Goal: Task Accomplishment & Management: Manage account settings

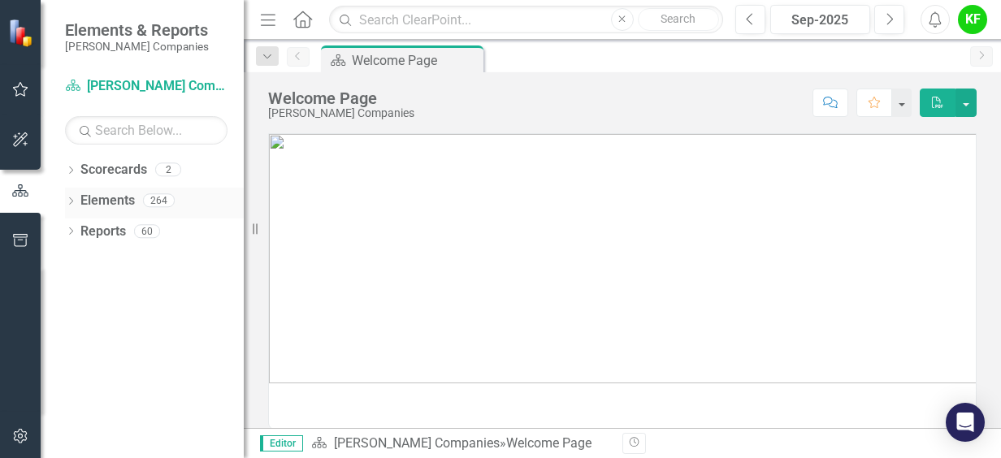
drag, startPoint x: 131, startPoint y: 172, endPoint x: 159, endPoint y: 187, distance: 32.0
click at [132, 174] on link "Scorecards" at bounding box center [113, 170] width 67 height 19
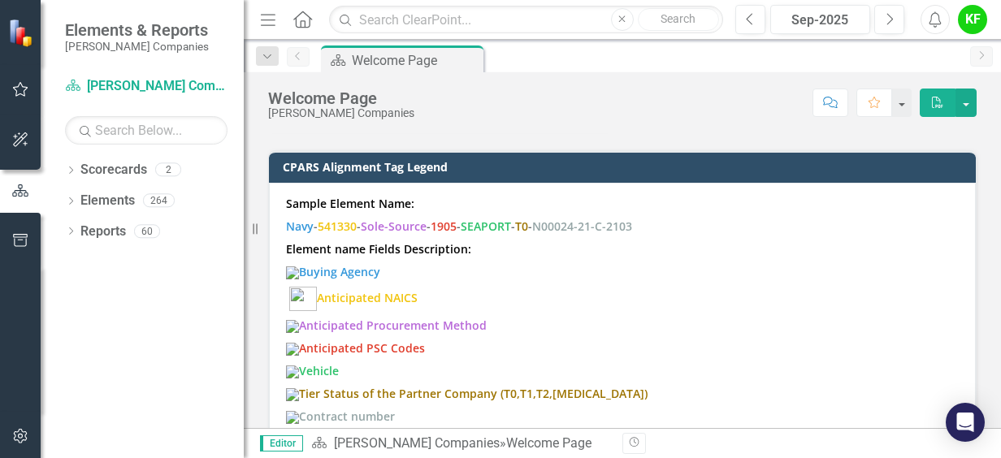
scroll to position [1625, 0]
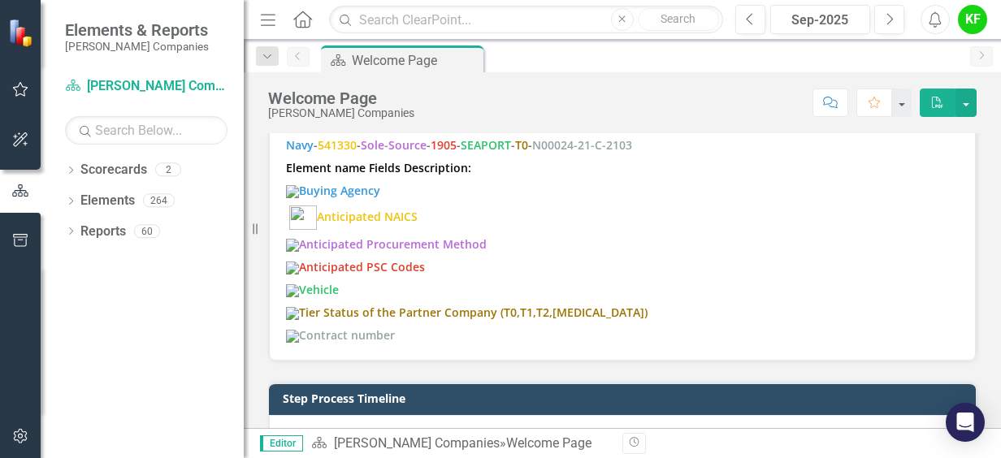
click at [71, 200] on icon "Dropdown" at bounding box center [70, 202] width 11 height 9
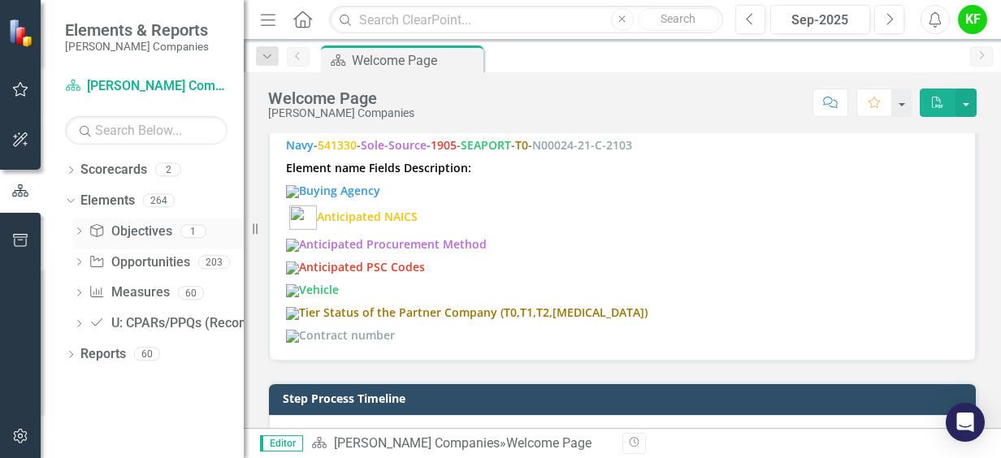
click at [149, 231] on link "Objective Objectives" at bounding box center [130, 232] width 83 height 19
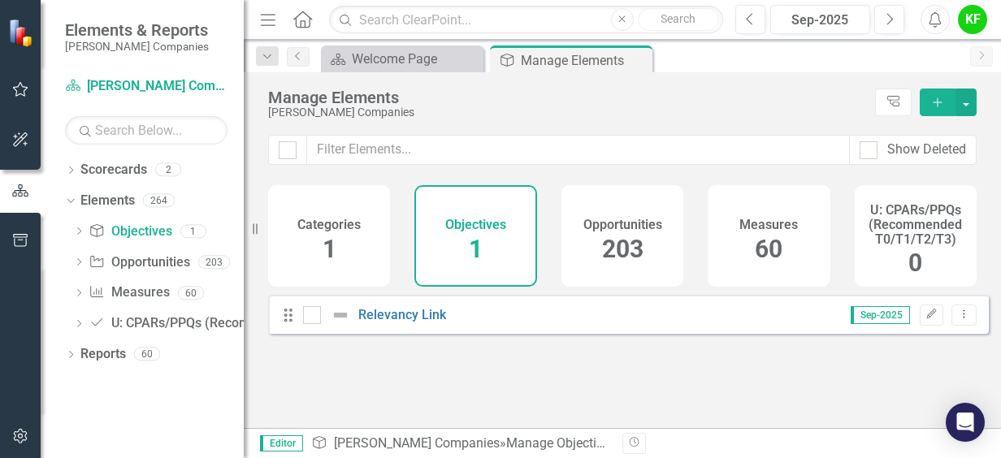
click at [517, 219] on div "Objectives 1" at bounding box center [475, 236] width 122 height 102
drag, startPoint x: 625, startPoint y: 234, endPoint x: 660, endPoint y: 275, distance: 54.7
click at [625, 235] on span "203" at bounding box center [622, 249] width 41 height 28
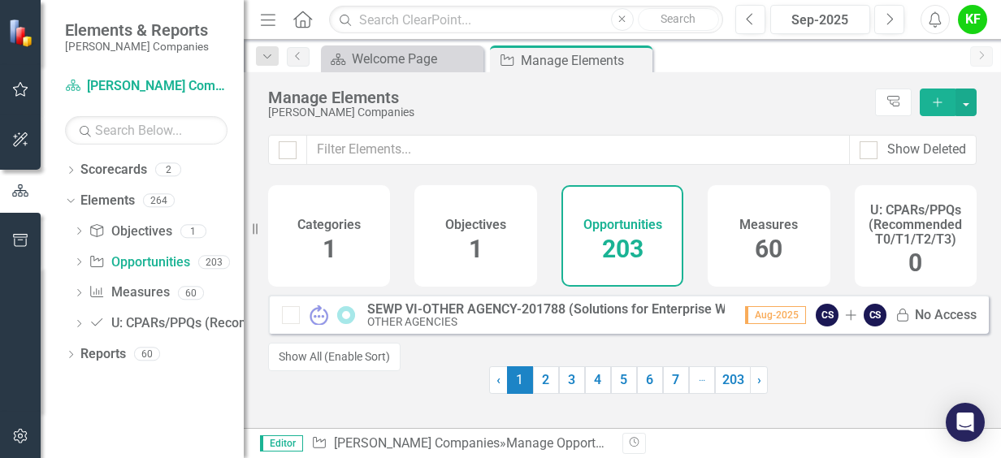
click at [773, 230] on h4 "Measures" at bounding box center [768, 225] width 58 height 15
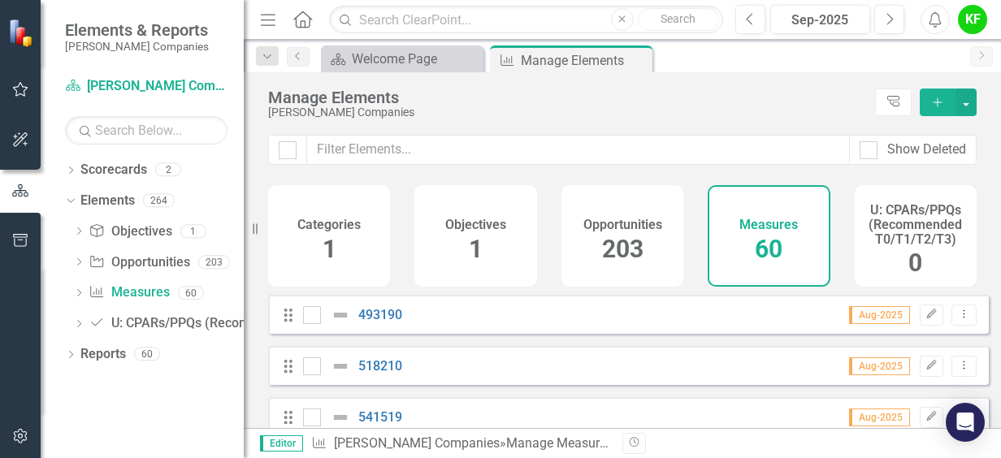
checkbox input "false"
drag, startPoint x: 910, startPoint y: 237, endPoint x: 205, endPoint y: 258, distance: 705.4
click at [910, 240] on h4 "U: CPARs/PPQs (Recommended T0/T1/T2/T3)" at bounding box center [915, 224] width 102 height 43
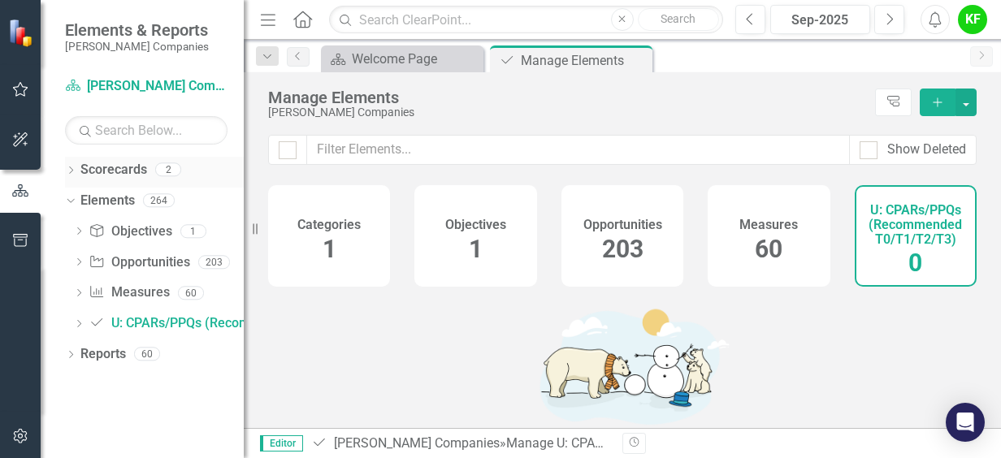
click at [119, 167] on link "Scorecards" at bounding box center [113, 170] width 67 height 19
click at [88, 177] on link "Scorecards" at bounding box center [113, 170] width 67 height 19
click at [120, 172] on link "Scorecards" at bounding box center [113, 170] width 67 height 19
click at [115, 366] on div "Reports" at bounding box center [102, 354] width 45 height 27
click at [400, 71] on div at bounding box center [402, 73] width 11 height 5
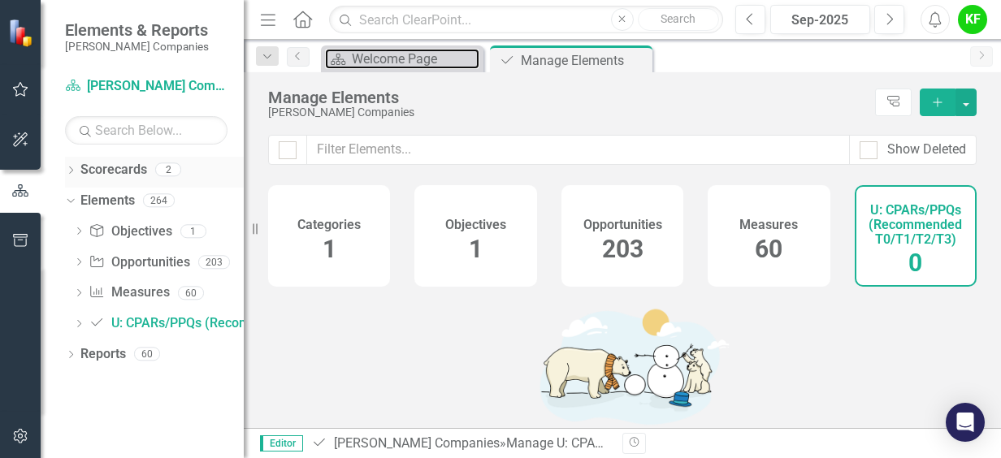
drag, startPoint x: 388, startPoint y: 67, endPoint x: 207, endPoint y: 166, distance: 206.5
click at [387, 67] on div "Welcome Page" at bounding box center [416, 59] width 128 height 20
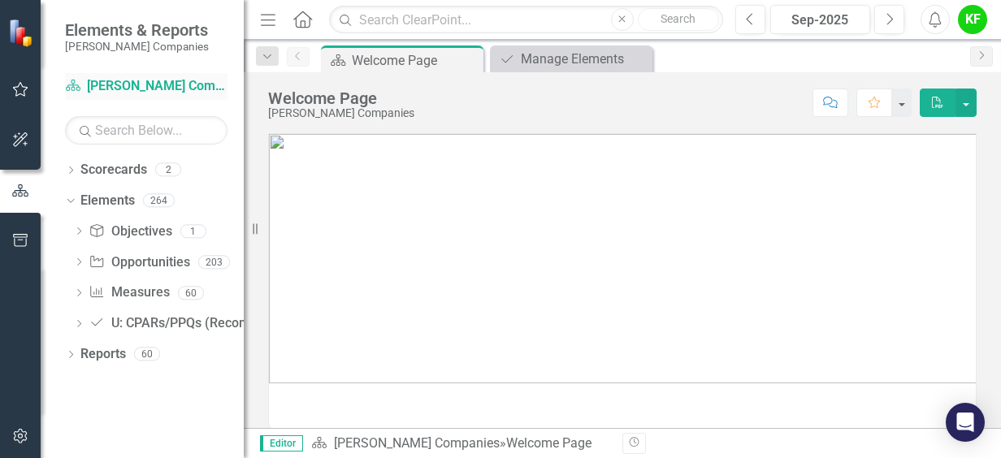
click at [162, 86] on link "Scorecard [PERSON_NAME] Companies" at bounding box center [146, 86] width 162 height 19
click at [550, 52] on div "Manage Elements" at bounding box center [574, 59] width 107 height 20
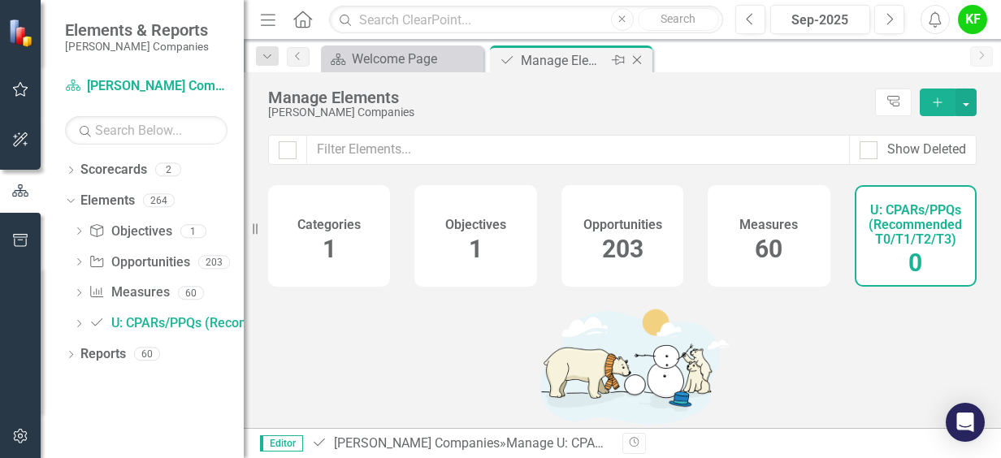
click at [638, 54] on icon "Close" at bounding box center [637, 60] width 16 height 13
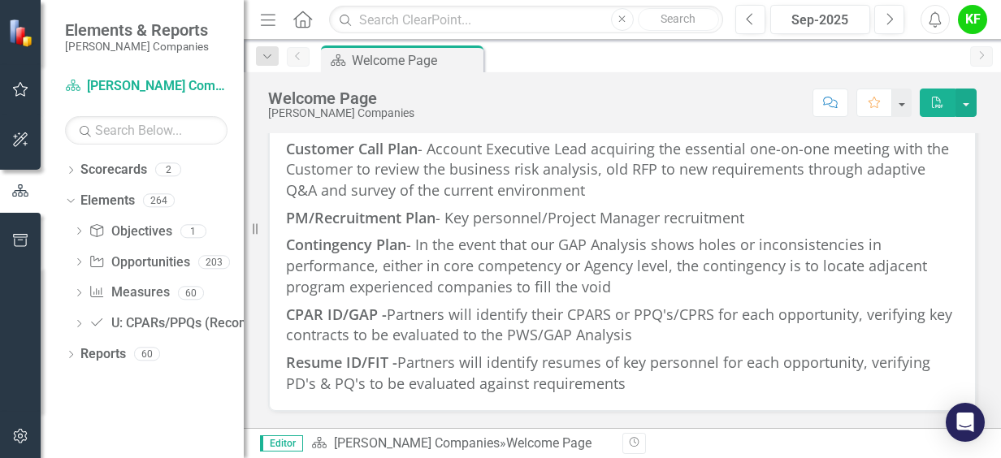
scroll to position [2631, 0]
drag, startPoint x: 21, startPoint y: 239, endPoint x: 28, endPoint y: 245, distance: 9.2
click at [28, 245] on icon "button" at bounding box center [20, 240] width 17 height 13
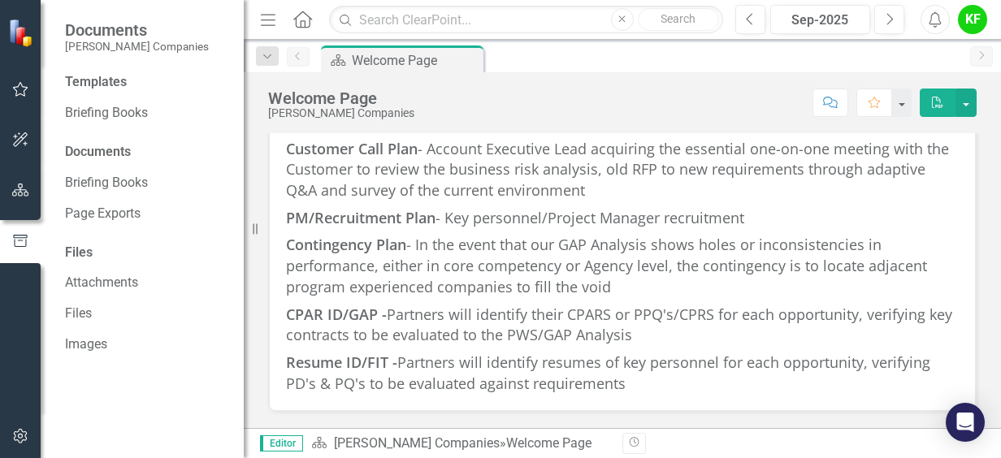
scroll to position [2144, 0]
click at [21, 88] on icon "button" at bounding box center [20, 89] width 17 height 13
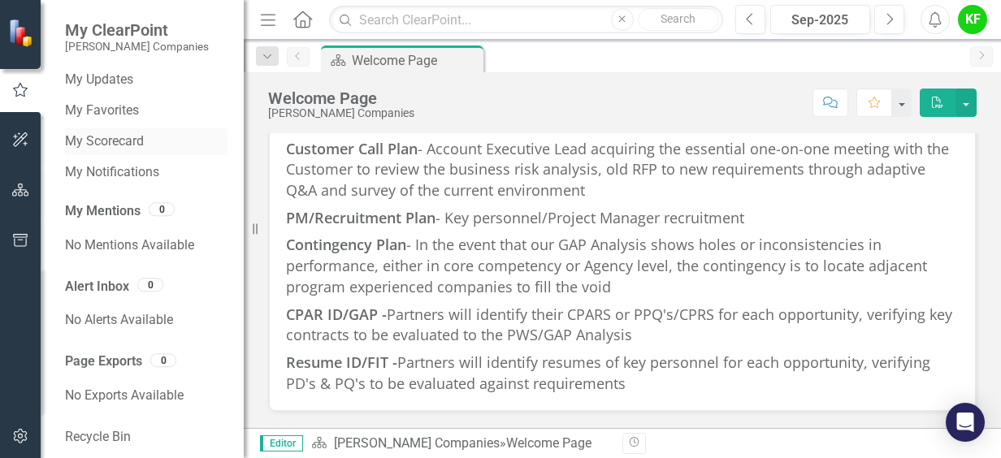
scroll to position [0, 0]
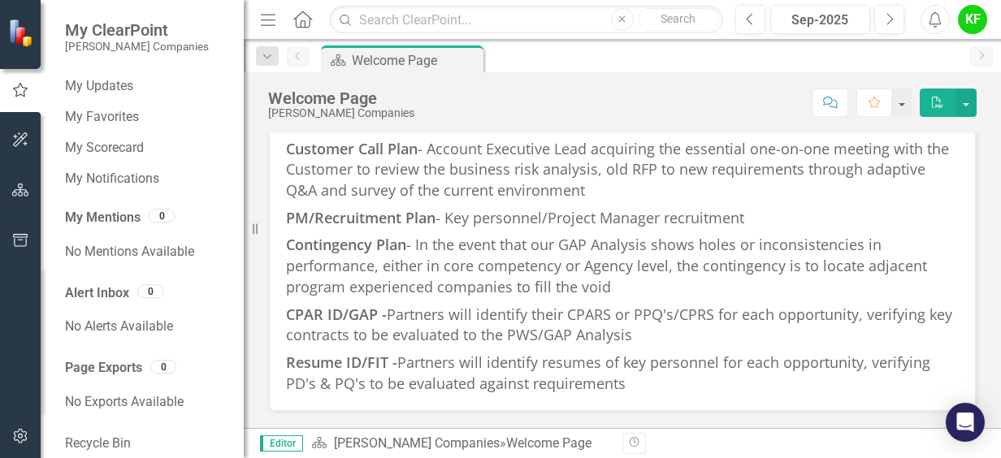
click at [21, 44] on img at bounding box center [22, 33] width 28 height 28
drag, startPoint x: 23, startPoint y: 26, endPoint x: 19, endPoint y: 84, distance: 58.6
click at [24, 26] on img at bounding box center [22, 33] width 28 height 28
click at [25, 188] on icon "button" at bounding box center [20, 190] width 17 height 13
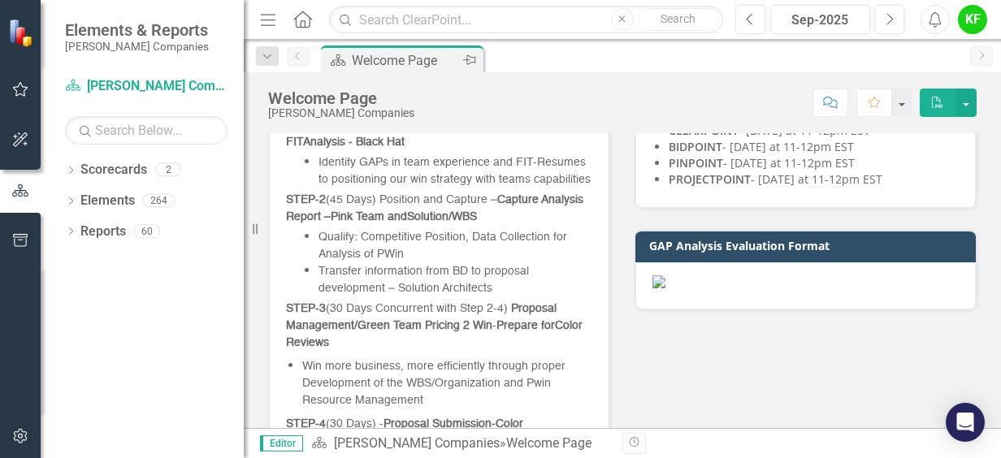
scroll to position [600, 0]
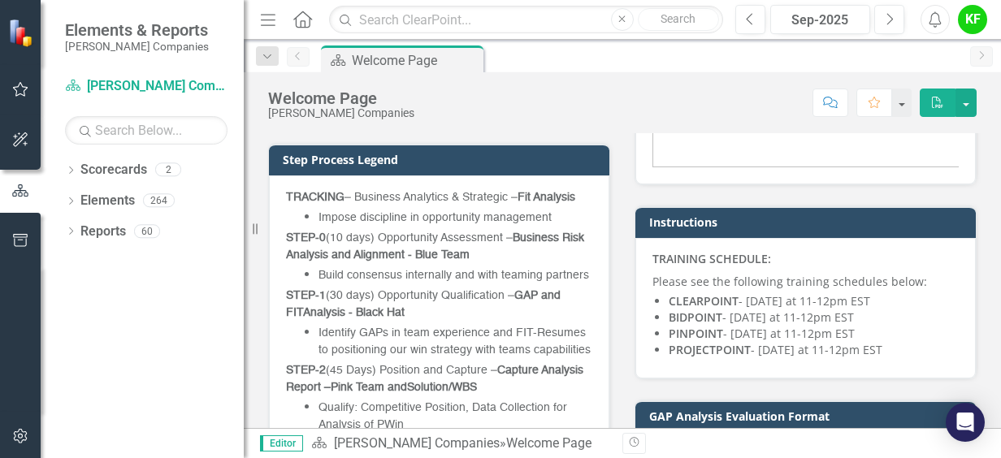
click at [120, 43] on small "[PERSON_NAME] Companies" at bounding box center [137, 46] width 144 height 13
click at [25, 44] on img at bounding box center [22, 33] width 28 height 28
click at [373, 62] on div "Welcome Page" at bounding box center [405, 60] width 107 height 20
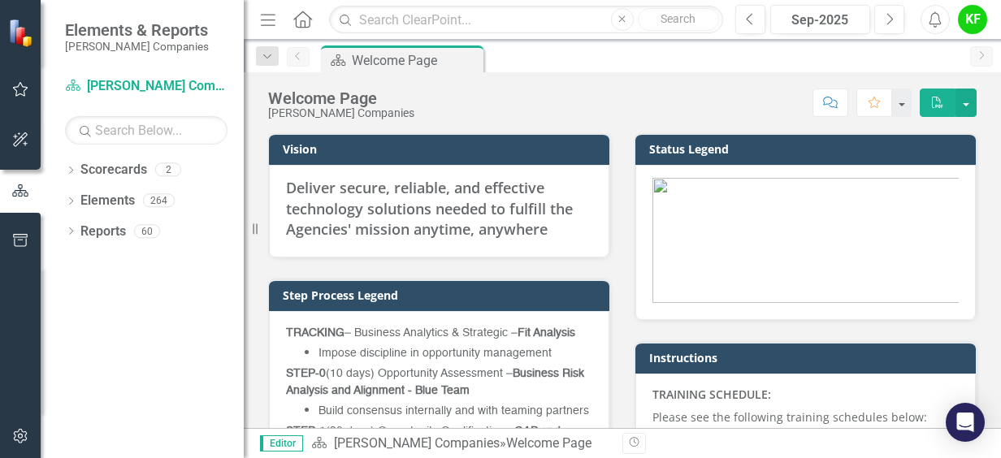
scroll to position [487, 0]
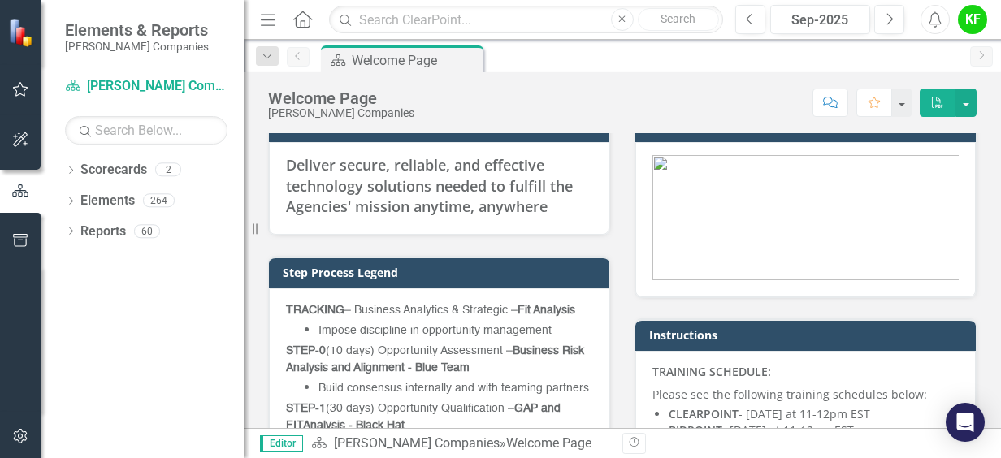
click at [505, 62] on div "Scorecard Welcome Page Pin" at bounding box center [640, 58] width 644 height 26
click at [457, 24] on input "text" at bounding box center [526, 20] width 394 height 28
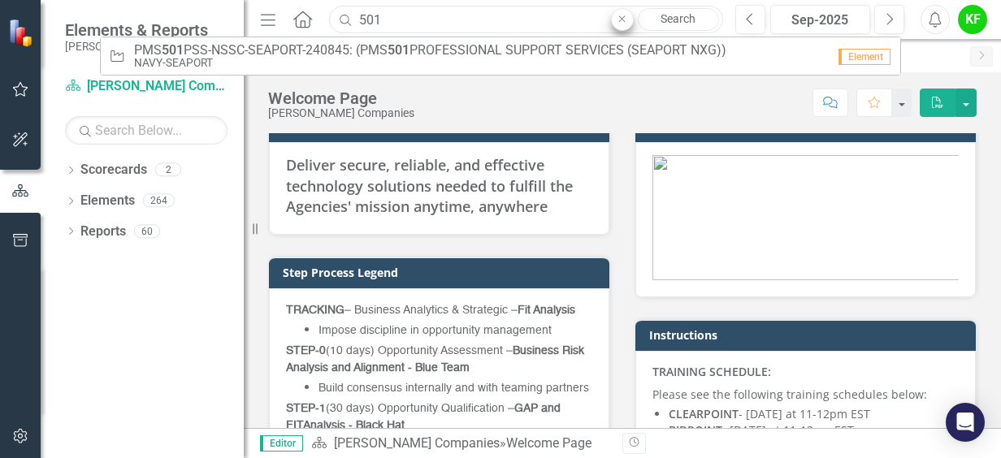
type input "501"
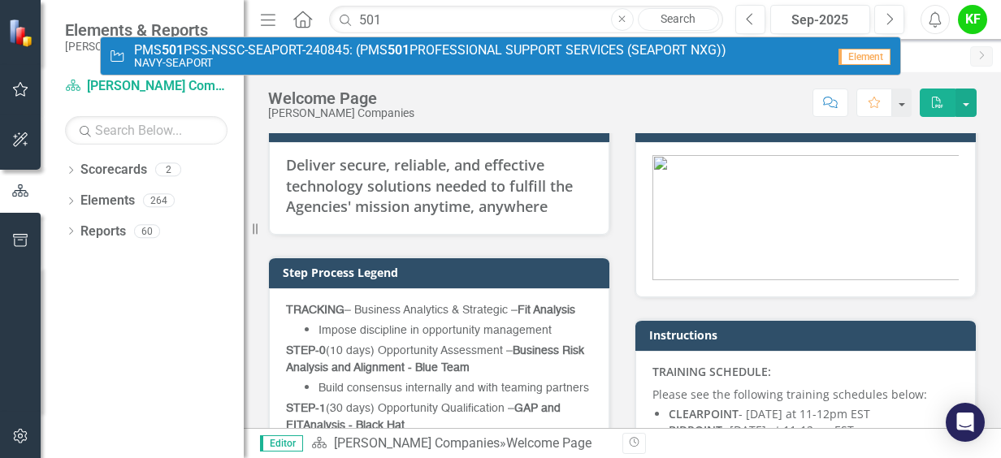
click at [261, 49] on span "PMS 501 PSS-NSSC-SEAPORT-240845: (PMS 501 PROFESSIONAL SUPPORT SERVICES (SEAPOR…" at bounding box center [430, 50] width 592 height 15
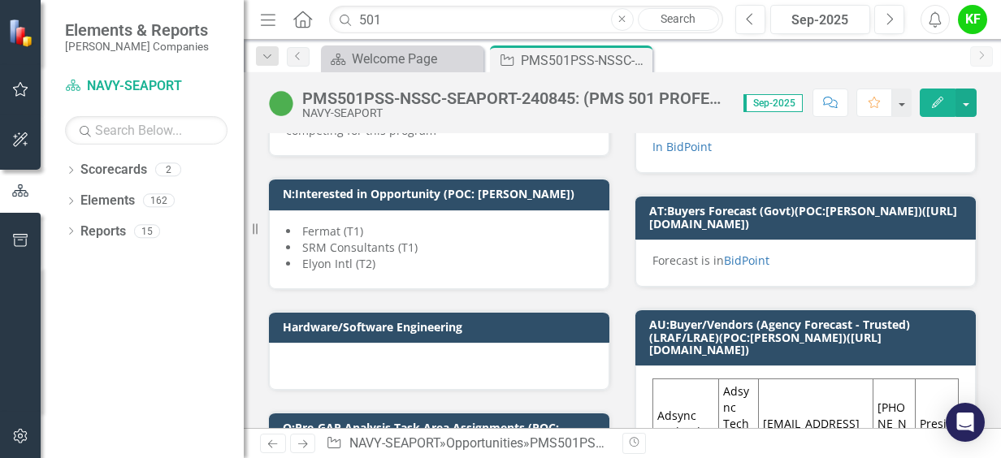
scroll to position [1219, 0]
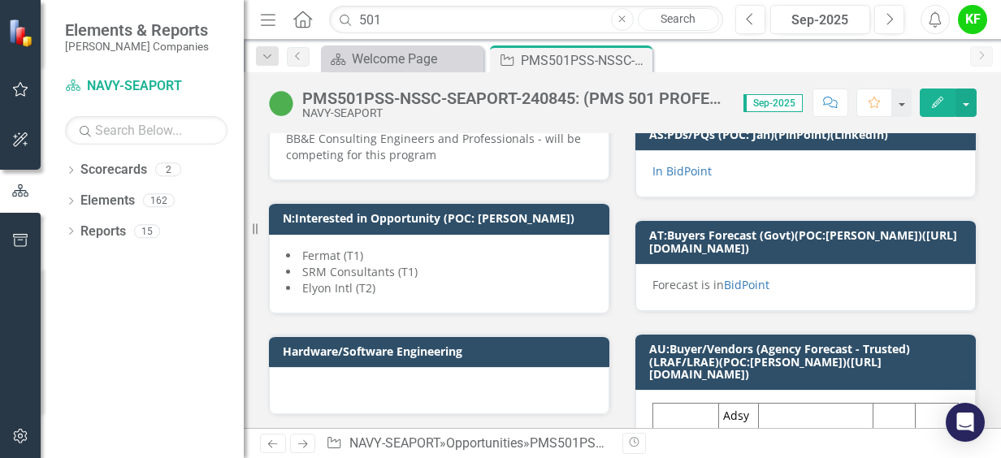
click at [461, 302] on div "Fermat (T1) SRM Consultants (T1) Elyon Intl (T2)" at bounding box center [439, 274] width 340 height 79
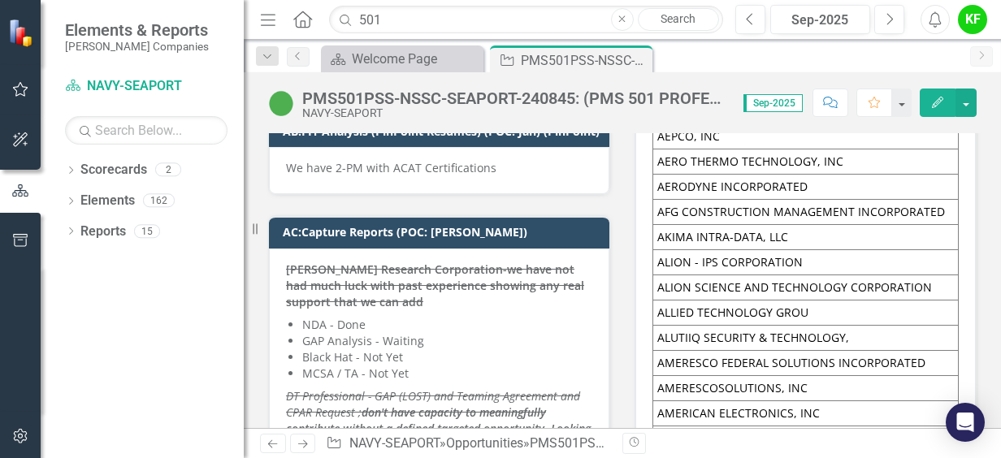
scroll to position [3899, 0]
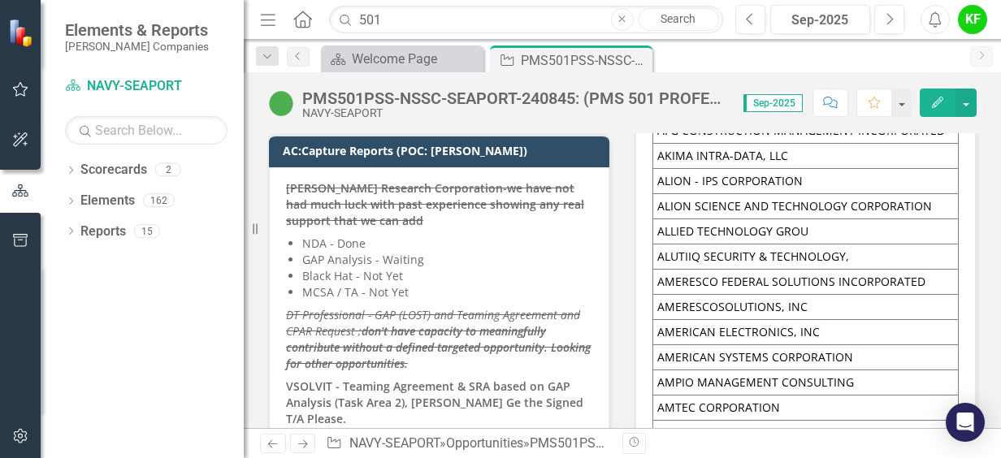
drag, startPoint x: 409, startPoint y: 253, endPoint x: 416, endPoint y: 260, distance: 9.8
click at [410, 253] on li "GAP Analysis - Waiting" at bounding box center [447, 260] width 290 height 16
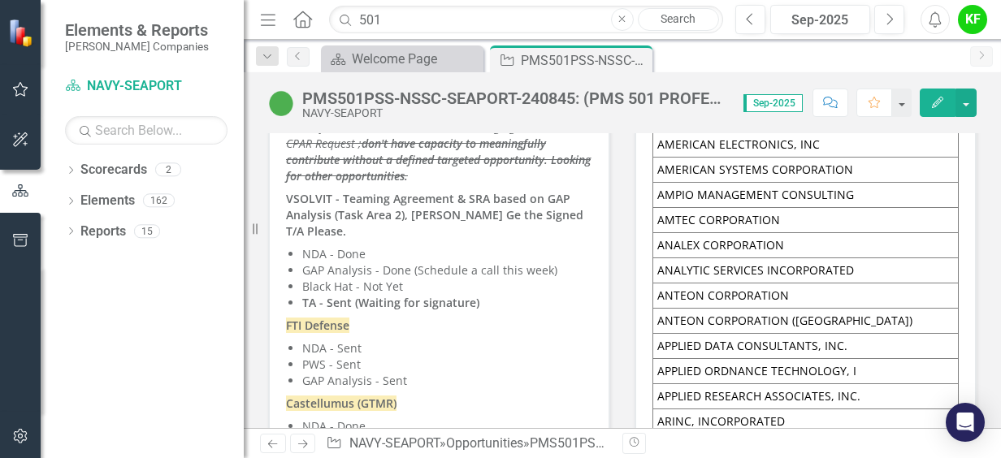
scroll to position [4062, 0]
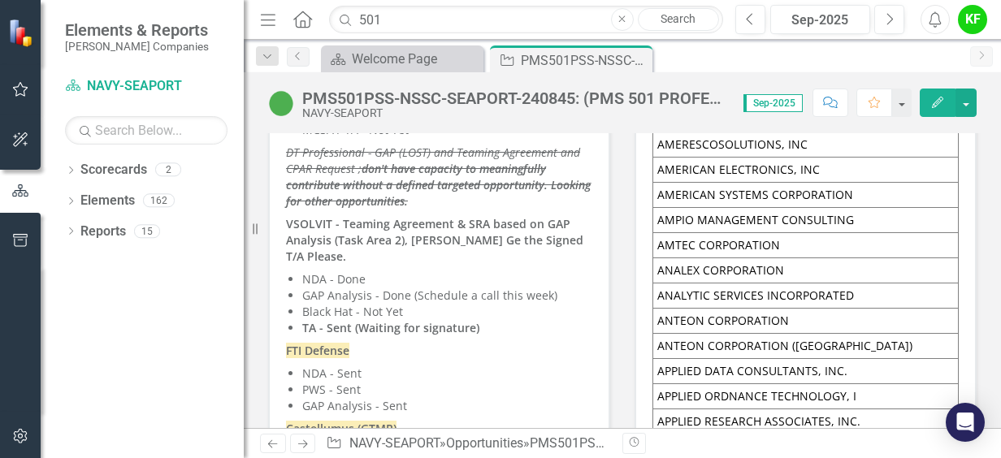
click at [513, 288] on li "GAP Analysis - Done (Schedule a call this week)" at bounding box center [447, 296] width 290 height 16
drag, startPoint x: 515, startPoint y: 262, endPoint x: 518, endPoint y: 275, distance: 12.6
click at [515, 288] on li "GAP Analysis - Done (Schedule a call this week)" at bounding box center [447, 296] width 290 height 16
click at [519, 288] on li "GAP Analysis - Done (Schedule a call this week)" at bounding box center [447, 296] width 290 height 16
click at [499, 236] on strong "VSOLVIT - Teaming Agreement & SRA based on GAP Analysis (Task Area 2), [PERSON_…" at bounding box center [434, 240] width 297 height 48
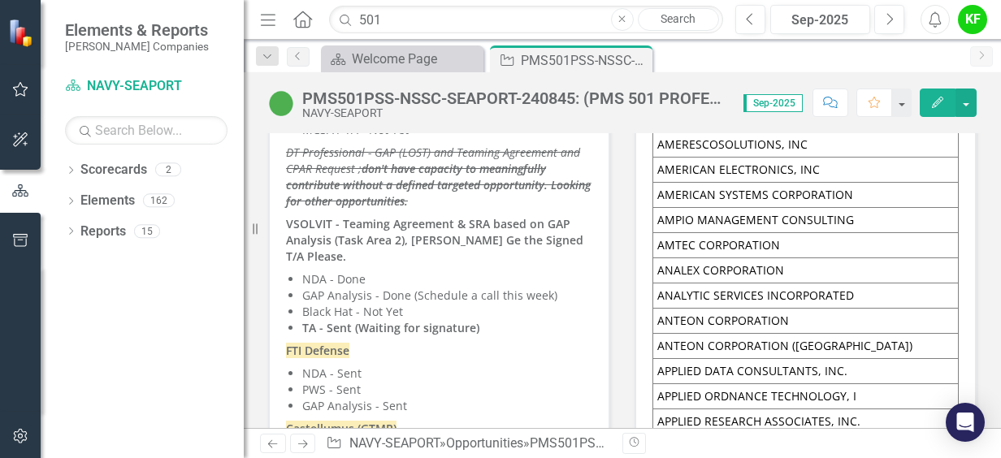
click at [511, 243] on p "VSOLVIT - Teaming Agreement & SRA based on GAP Analysis (Task Area 2), [PERSON_…" at bounding box center [439, 240] width 306 height 55
drag, startPoint x: 492, startPoint y: 269, endPoint x: 505, endPoint y: 271, distance: 13.2
click at [491, 288] on li "GAP Analysis - Done (Schedule a call this week)" at bounding box center [447, 296] width 290 height 16
click at [431, 236] on strong "VSOLVIT - Teaming Agreement & SRA based on GAP Analysis (Task Area 2), [PERSON_…" at bounding box center [434, 240] width 297 height 48
click at [575, 237] on p "VSOLVIT - Teaming Agreement & SRA based on GAP Analysis (Task Area 2), [PERSON_…" at bounding box center [439, 240] width 306 height 55
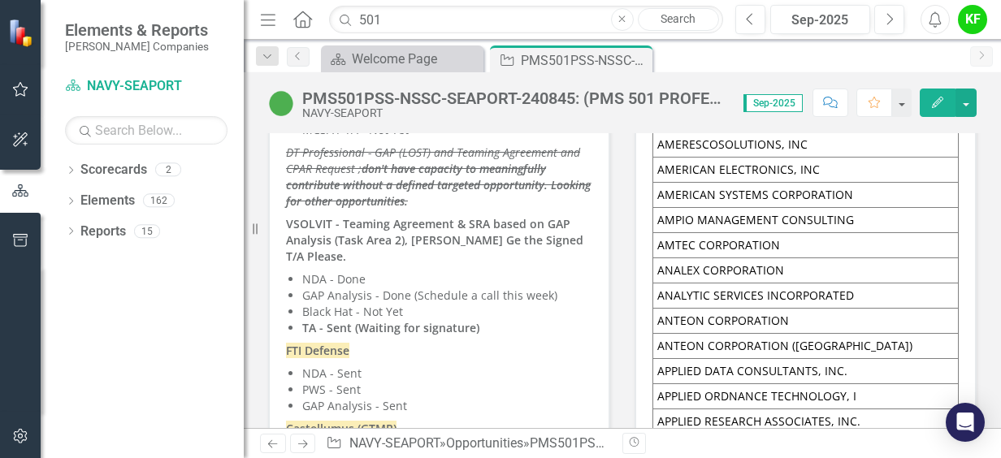
click at [544, 236] on strong "VSOLVIT - Teaming Agreement & SRA based on GAP Analysis (Task Area 2), [PERSON_…" at bounding box center [434, 240] width 297 height 48
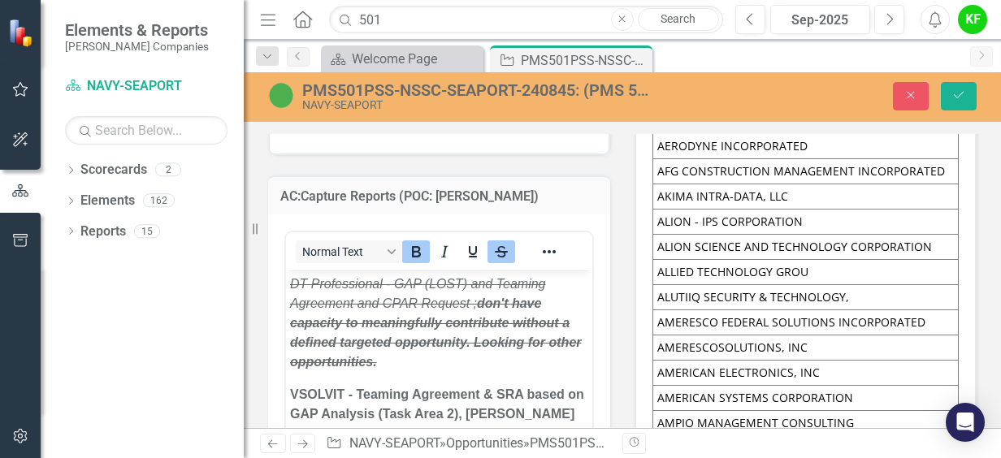
scroll to position [244, 0]
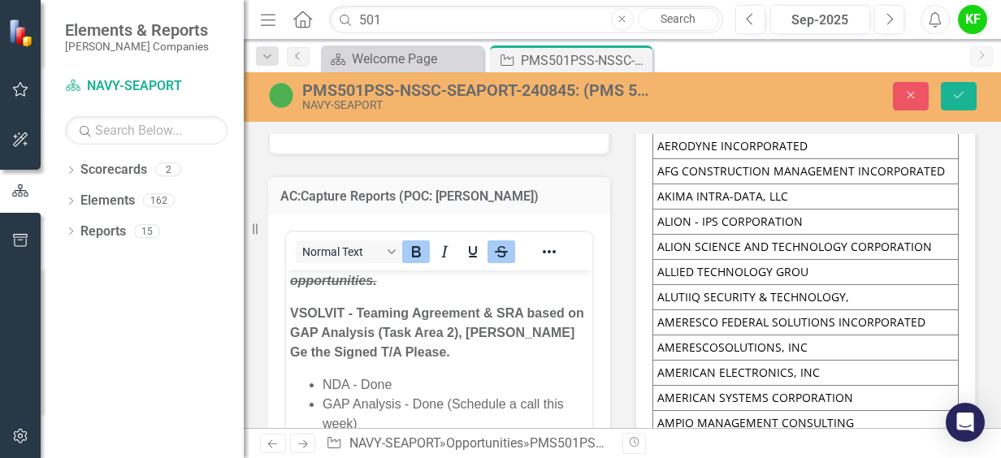
click at [444, 351] on p "VSOLVIT - Teaming Agreement & SRA based on GAP Analysis (Task Area 2), [PERSON_…" at bounding box center [439, 333] width 298 height 58
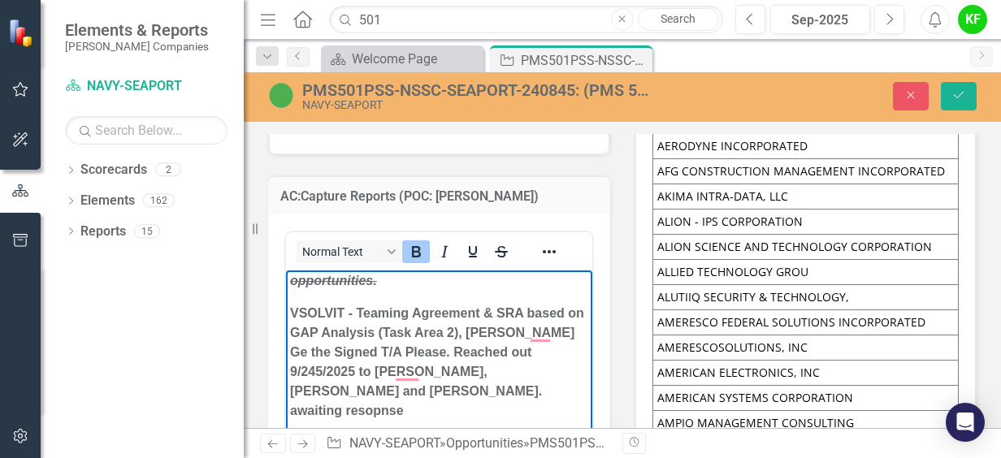
click at [324, 387] on strong "VSOLVIT - Teaming Agreement & SRA based on GAP Analysis (Task Area 2), [PERSON_…" at bounding box center [437, 361] width 294 height 111
click at [409, 375] on strong "VSOLVIT - Teaming Agreement & SRA based on GAP Analysis (Task Area 2), [PERSON_…" at bounding box center [437, 361] width 294 height 111
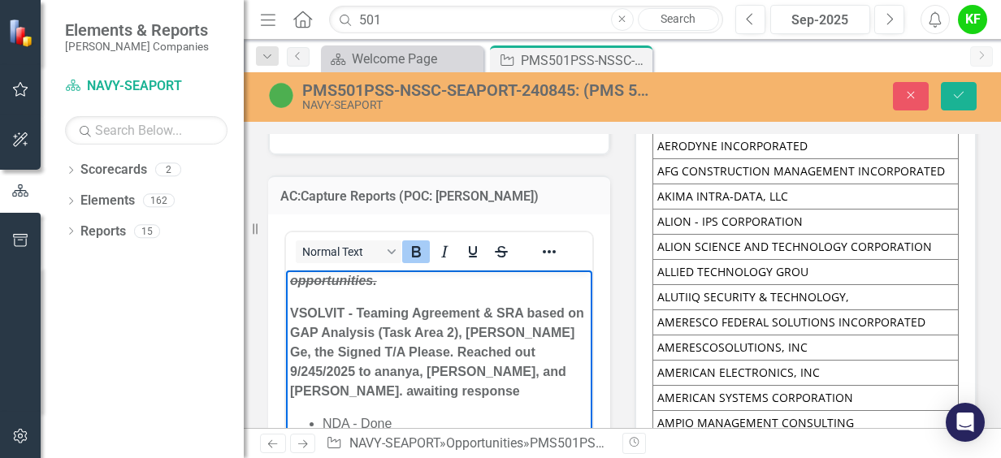
click at [526, 335] on strong "VSOLVIT - Teaming Agreement & SRA based on GAP Analysis (Task Area 2), [PERSON_…" at bounding box center [437, 352] width 294 height 92
click at [352, 400] on p "VSOLVIT - Teaming Agreement & SRA based on GAP Analysis (Task Area 2), [PERSON_…" at bounding box center [439, 352] width 298 height 97
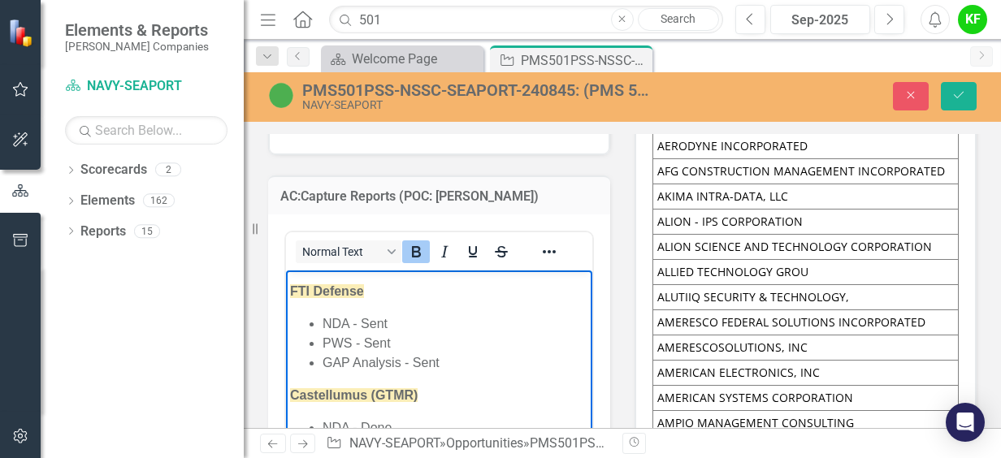
scroll to position [487, 0]
click at [412, 299] on p "FTI Defense" at bounding box center [439, 290] width 298 height 19
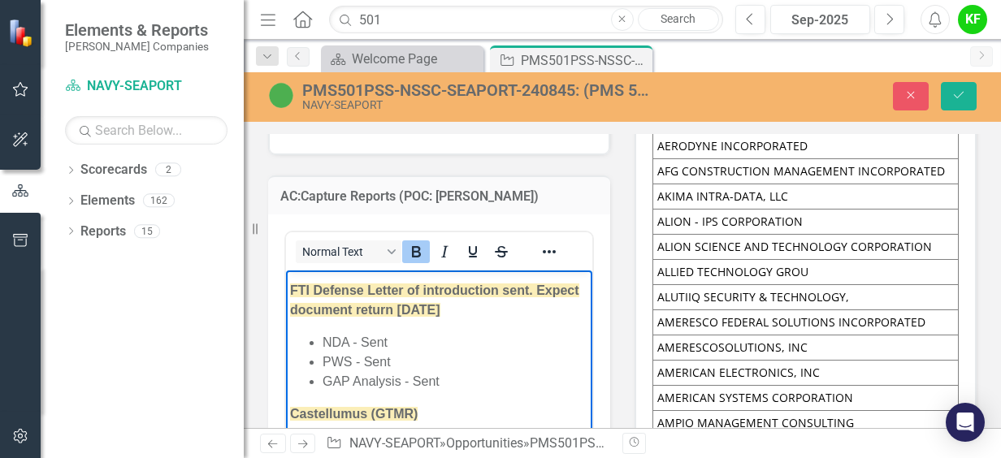
click at [507, 411] on p "Castellumus (GTMR)" at bounding box center [439, 414] width 298 height 19
click at [366, 291] on strong "FTI Defense Letter of introduction sent. Expect document return [DATE]" at bounding box center [434, 300] width 289 height 33
drag, startPoint x: 447, startPoint y: 289, endPoint x: 390, endPoint y: 336, distance: 73.8
click at [391, 320] on p "FTI Defense ([DATE]) Letter of introduction sent. Expect document return [DATE]" at bounding box center [439, 300] width 298 height 39
copy strong "Letter of introduction sent. Expect document return [DATE]"
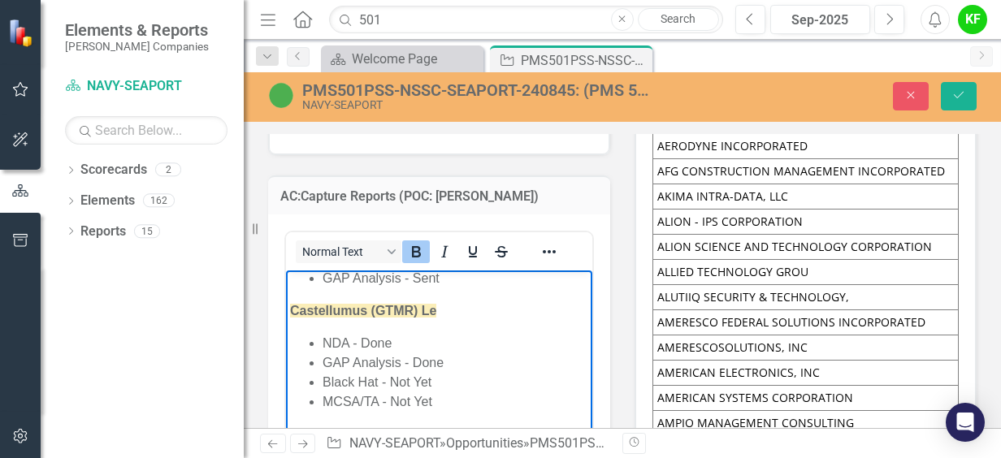
scroll to position [569, 0]
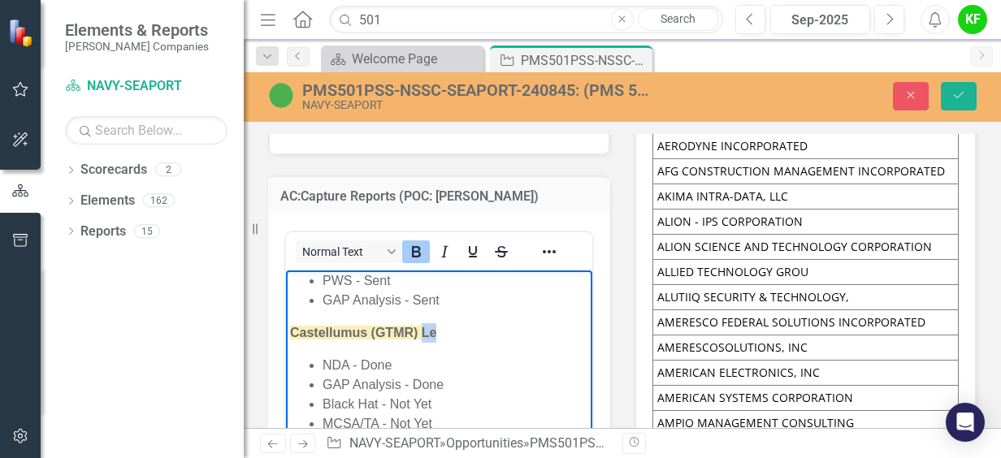
drag, startPoint x: 421, startPoint y: 351, endPoint x: 437, endPoint y: 351, distance: 16.2
click at [437, 343] on p "Castellumus (GTMR) Le" at bounding box center [439, 332] width 298 height 19
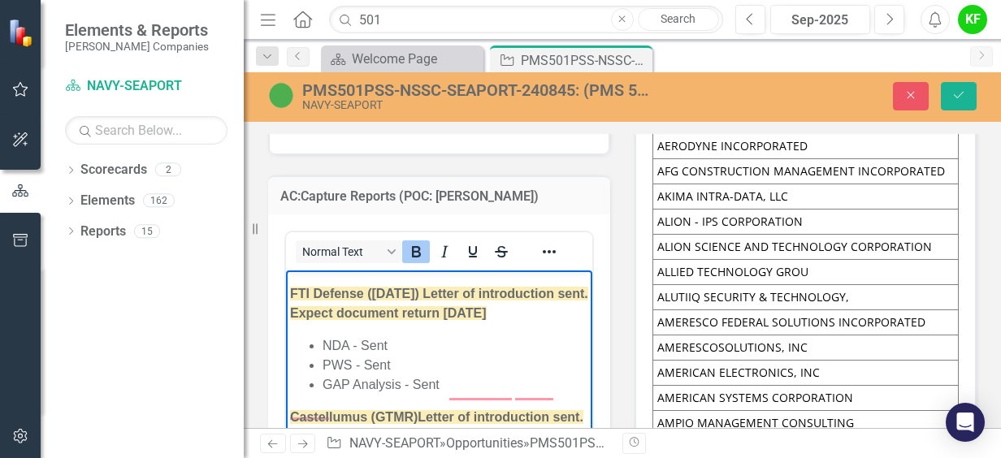
scroll to position [406, 0]
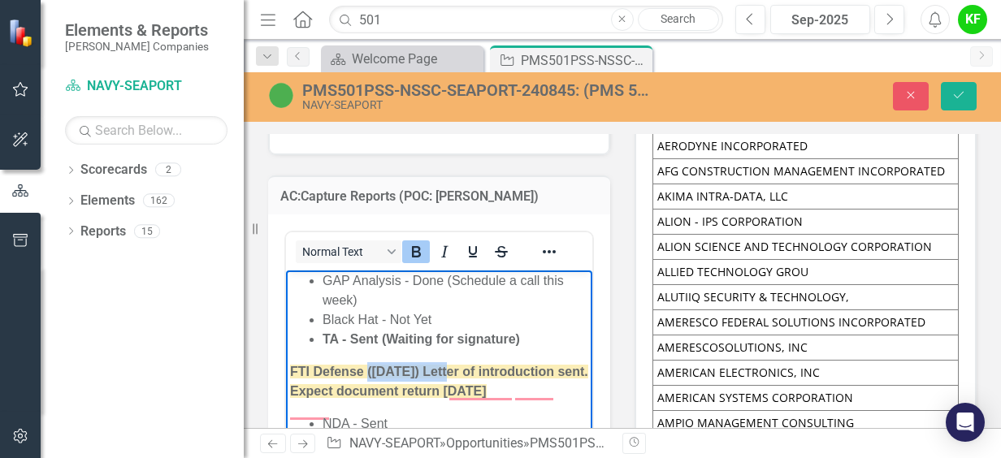
drag, startPoint x: 366, startPoint y: 368, endPoint x: 434, endPoint y: 378, distance: 68.1
click at [439, 374] on strong "FTI Defense ([DATE]) Letter of introduction sent. Expect document return [DATE]" at bounding box center [439, 381] width 298 height 33
copy strong "([DATE])"
drag, startPoint x: 431, startPoint y: 294, endPoint x: 453, endPoint y: 310, distance: 28.0
click at [431, 294] on li "GAP Analysis - Done (Schedule a call this week)" at bounding box center [455, 290] width 266 height 39
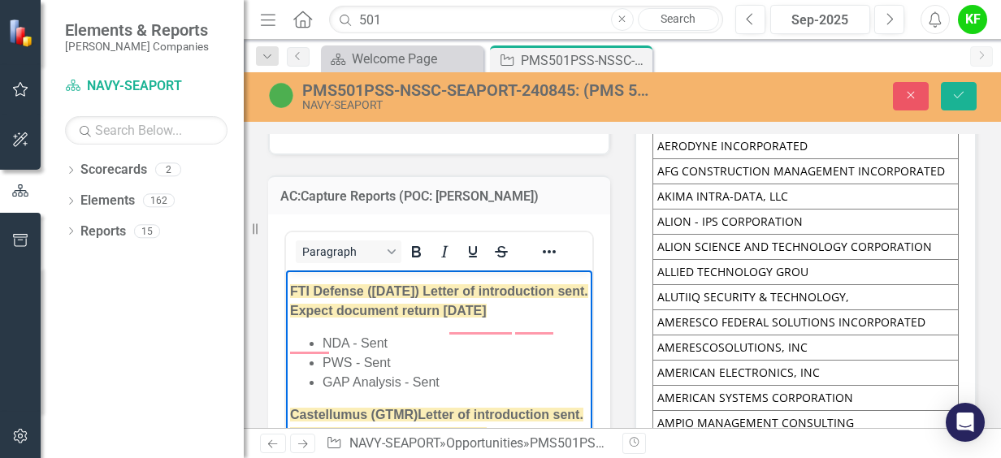
scroll to position [487, 0]
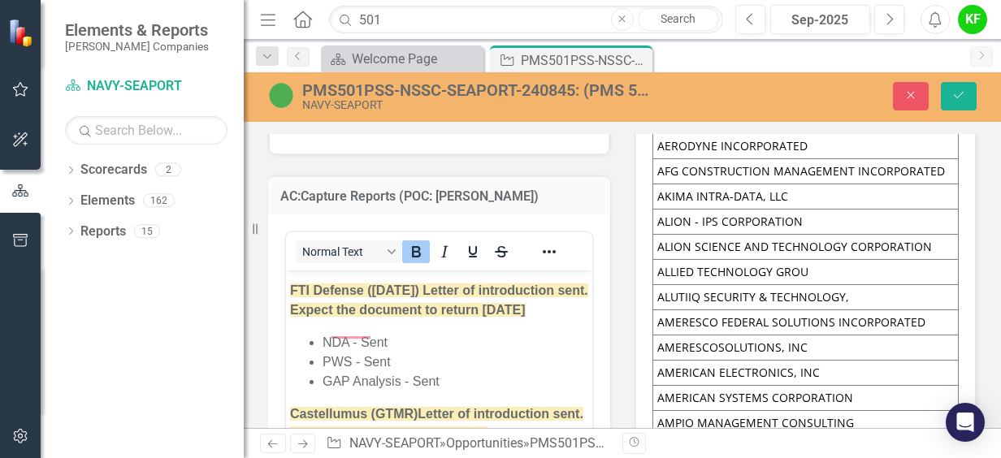
click at [463, 309] on strong "FTI Defense ([DATE]) Letter of introduction sent. Expect the document to return…" at bounding box center [439, 300] width 298 height 33
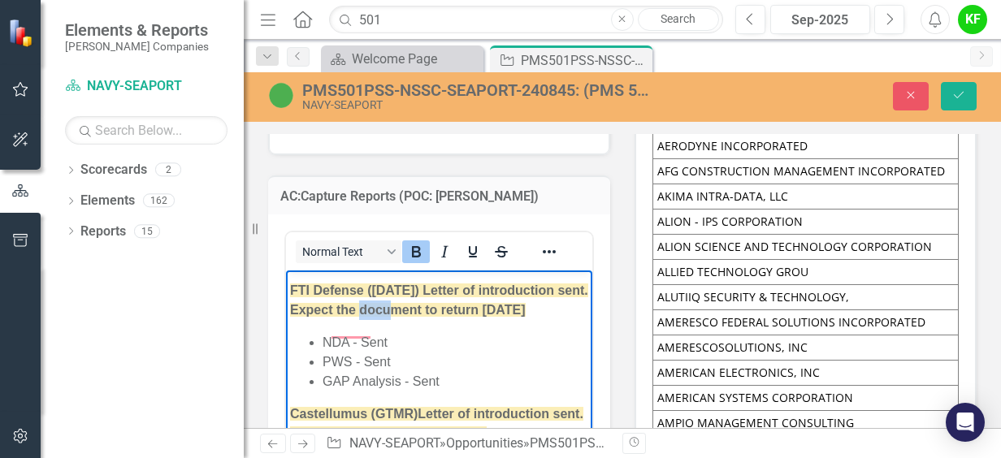
click at [463, 309] on strong "FTI Defense ([DATE]) Letter of introduction sent. Expect the document to return…" at bounding box center [439, 300] width 298 height 33
click at [510, 310] on strong "FTI Defense ([DATE]) Letter of introduction sent. Expect document to return [DA…" at bounding box center [439, 300] width 298 height 33
drag, startPoint x: 368, startPoint y: 292, endPoint x: 396, endPoint y: 331, distance: 48.9
click at [396, 320] on p "FTI Defense ([DATE]) Letter of introduction sent. Expect the documents to retur…" at bounding box center [439, 300] width 298 height 39
copy strong "([DATE]) Letter of introduction sent. Expect the documents to return [DATE]"
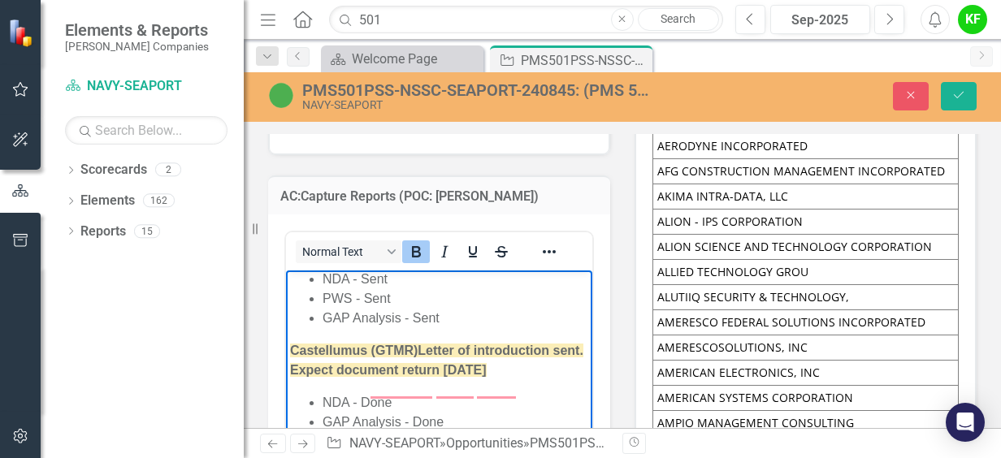
scroll to position [569, 0]
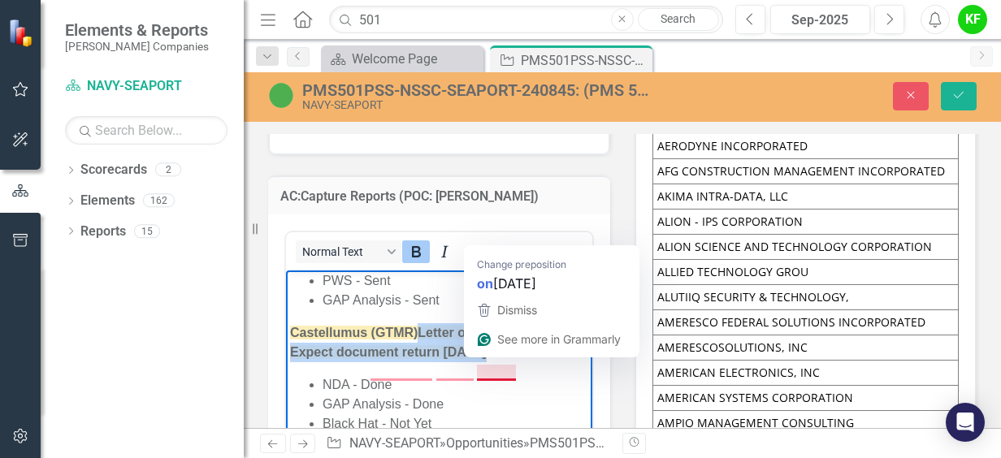
drag, startPoint x: 422, startPoint y: 348, endPoint x: 528, endPoint y: 373, distance: 108.6
click at [528, 362] on p "Castellumus (GTMR) Letter of introduction sent. Expect document return [DATE]" at bounding box center [439, 342] width 298 height 39
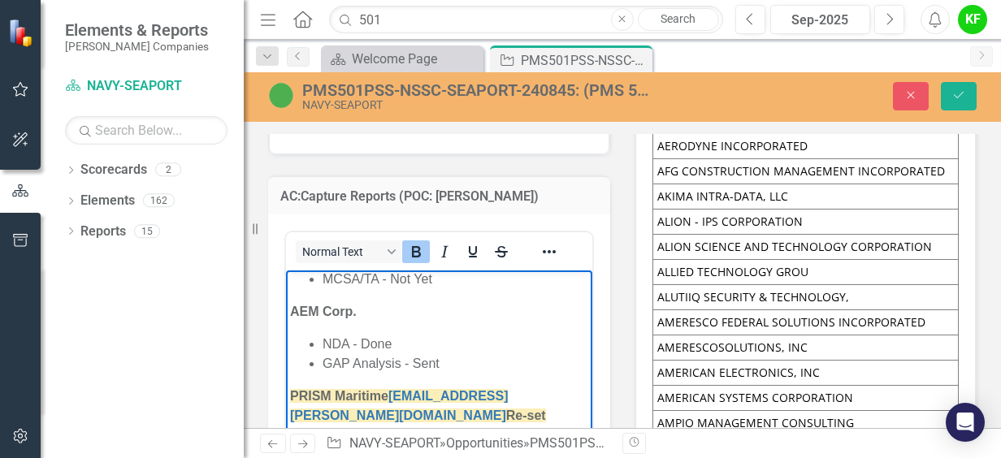
scroll to position [731, 0]
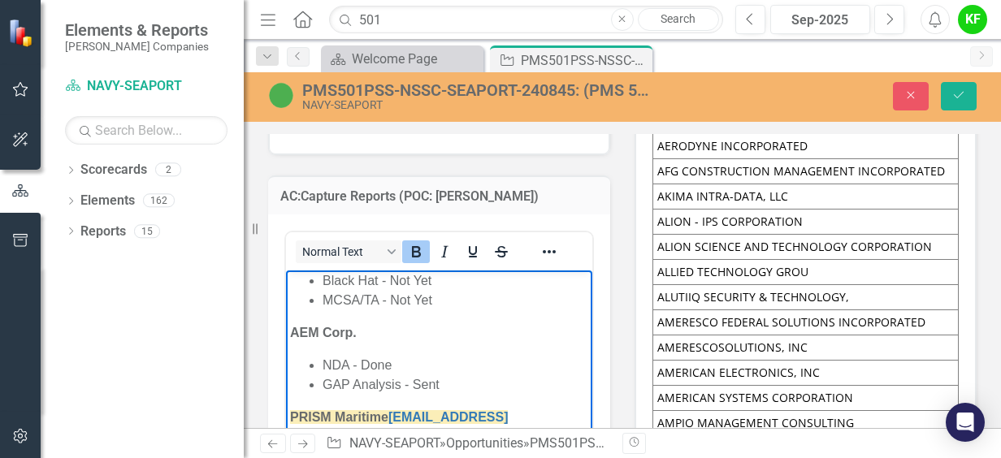
click at [382, 343] on p "AEM Corp." at bounding box center [439, 332] width 298 height 19
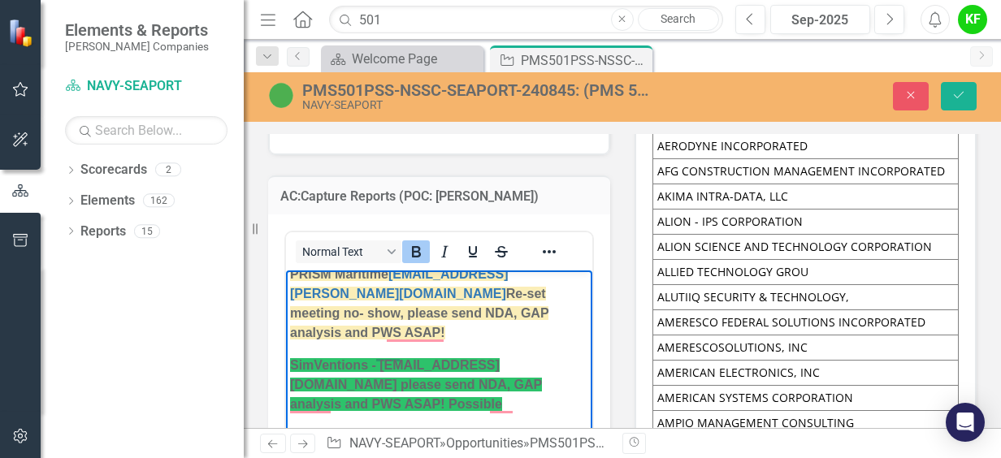
scroll to position [0, 0]
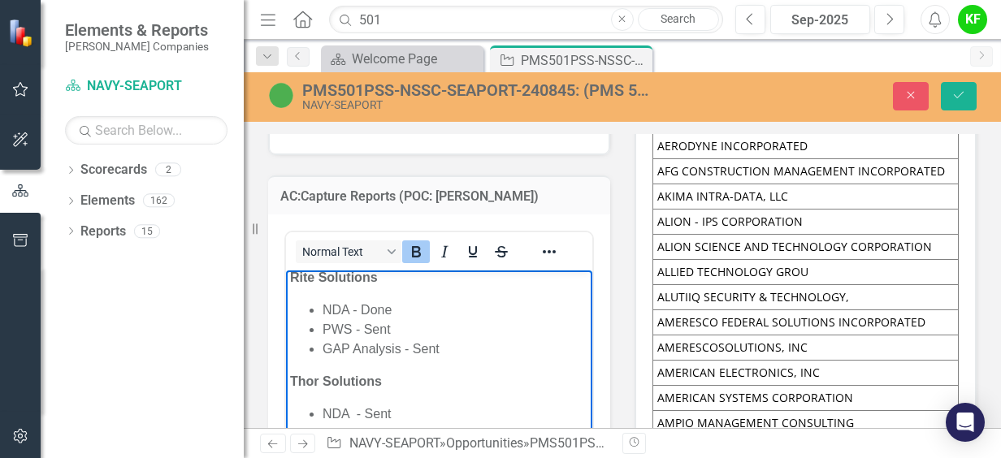
drag, startPoint x: 416, startPoint y: 305, endPoint x: 412, endPoint y: 314, distance: 9.8
click at [416, 288] on p "Rite Solutions" at bounding box center [439, 277] width 298 height 19
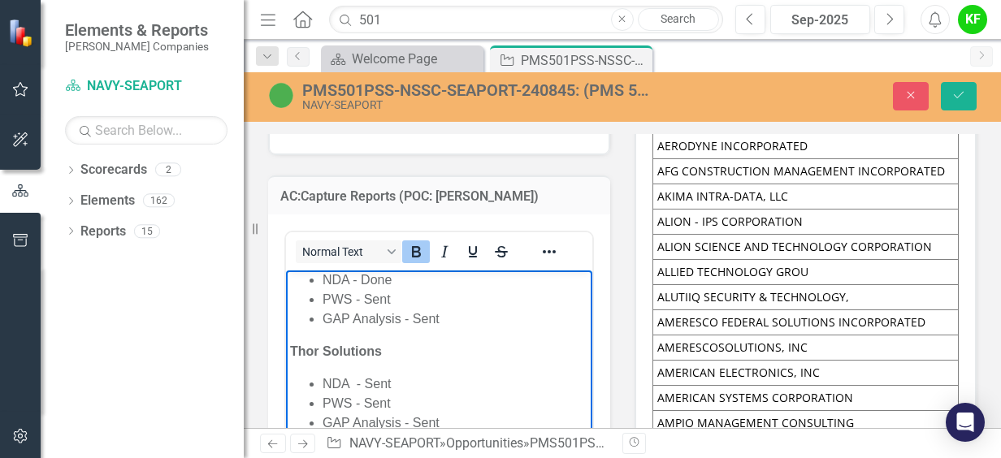
click at [408, 361] on p "Thor Solutions" at bounding box center [439, 351] width 298 height 19
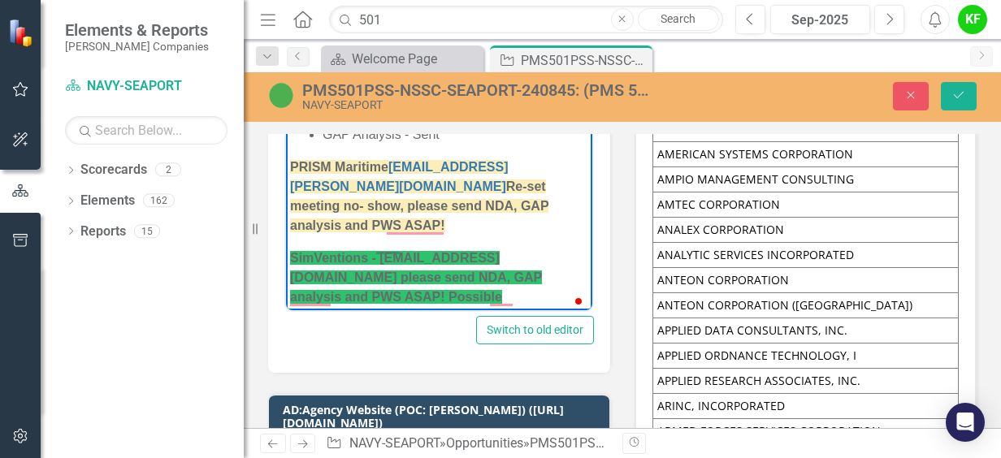
click at [377, 190] on body "[PERSON_NAME] Research Corporation-we have not had much luck with past experien…" at bounding box center [439, 96] width 306 height 1652
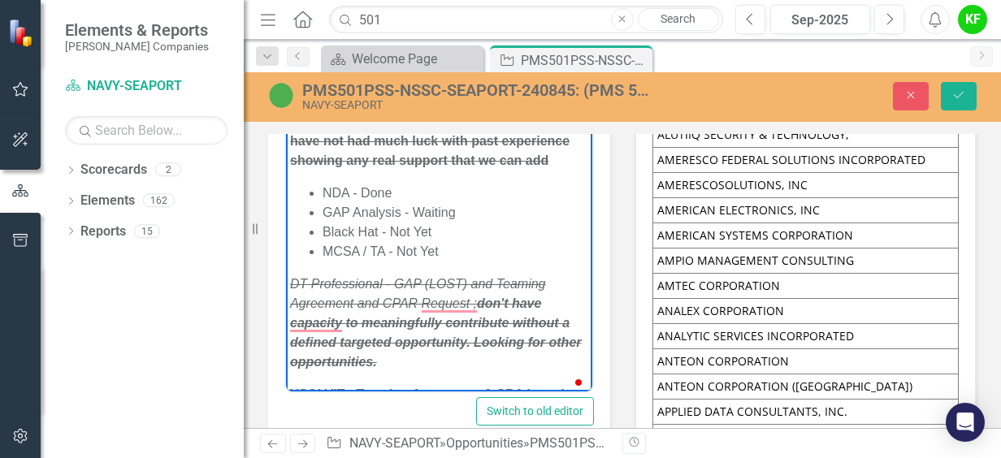
click at [981, 97] on div "Close Save" at bounding box center [843, 96] width 291 height 28
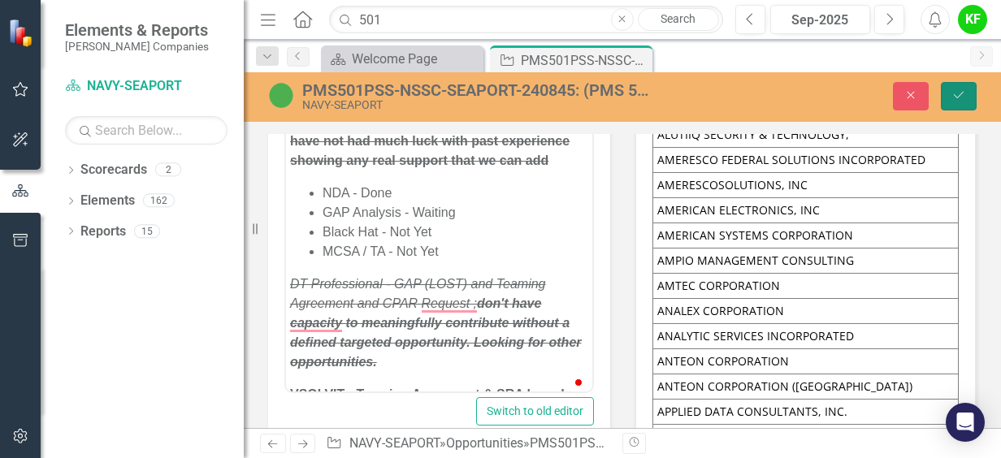
drag, startPoint x: 961, startPoint y: 102, endPoint x: 639, endPoint y: 214, distance: 340.9
click at [960, 104] on button "Save" at bounding box center [959, 96] width 36 height 28
